Goal: Task Accomplishment & Management: Manage account settings

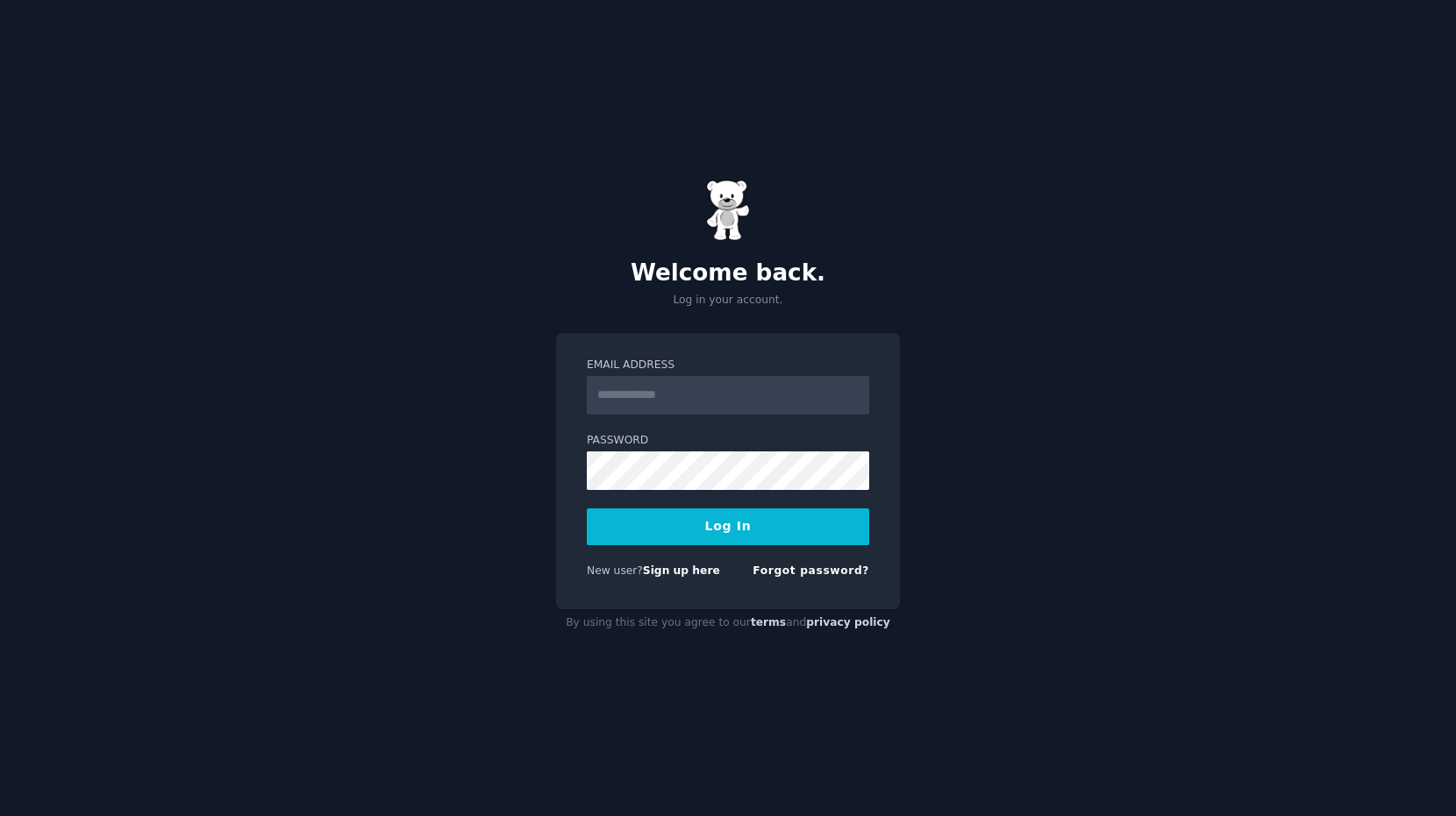
click at [624, 405] on input "Email Address" at bounding box center [728, 396] width 283 height 39
type input "**********"
click at [780, 530] on button "Log In" at bounding box center [728, 527] width 283 height 37
